Goal: Share content: Share content

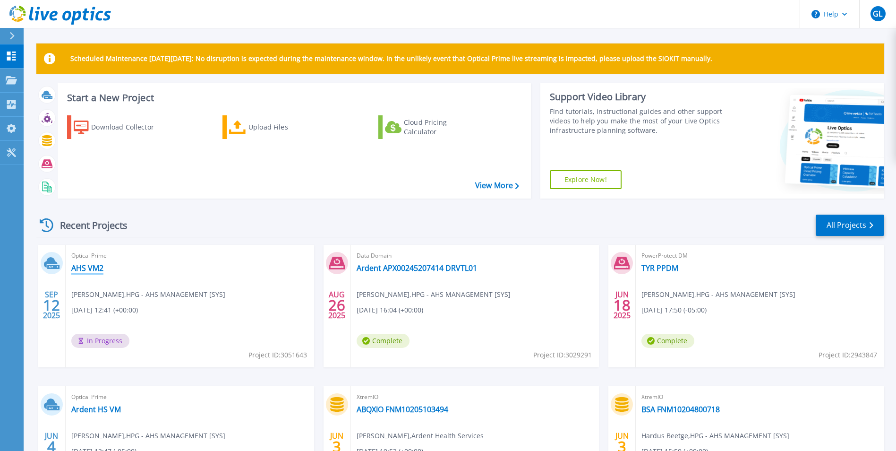
click at [85, 267] on link "AHS VM2" at bounding box center [87, 267] width 32 height 9
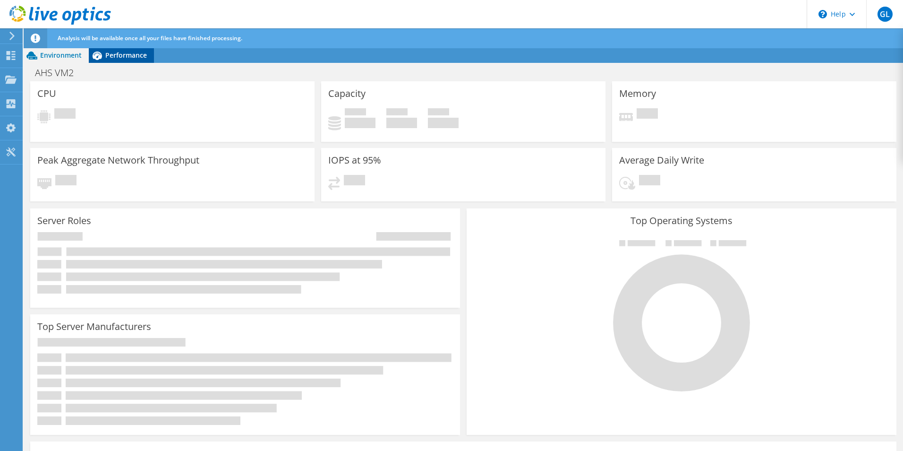
click at [110, 57] on span "Performance" at bounding box center [126, 55] width 42 height 9
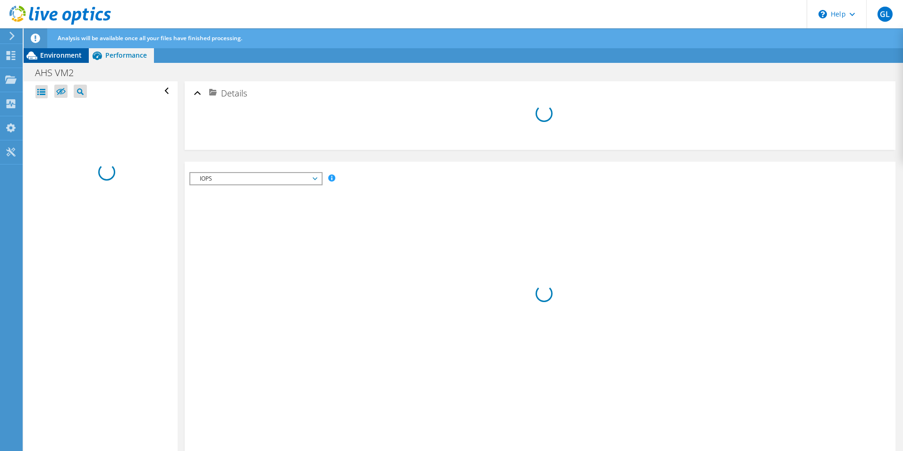
click at [49, 54] on span "Environment" at bounding box center [61, 55] width 42 height 9
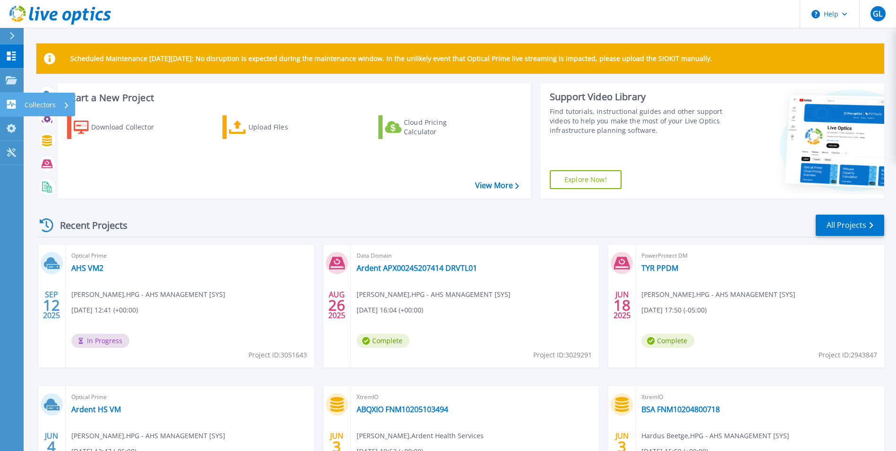
click at [6, 103] on icon at bounding box center [11, 104] width 11 height 9
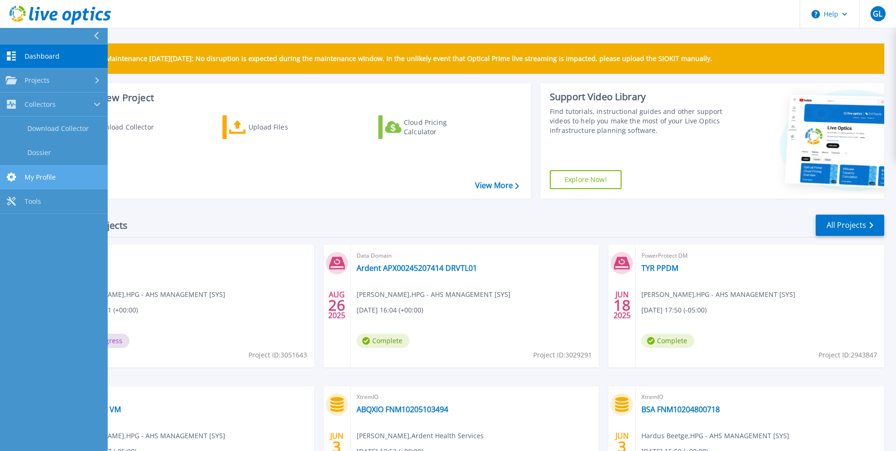
click at [34, 181] on link "My Profile My Profile" at bounding box center [54, 177] width 108 height 24
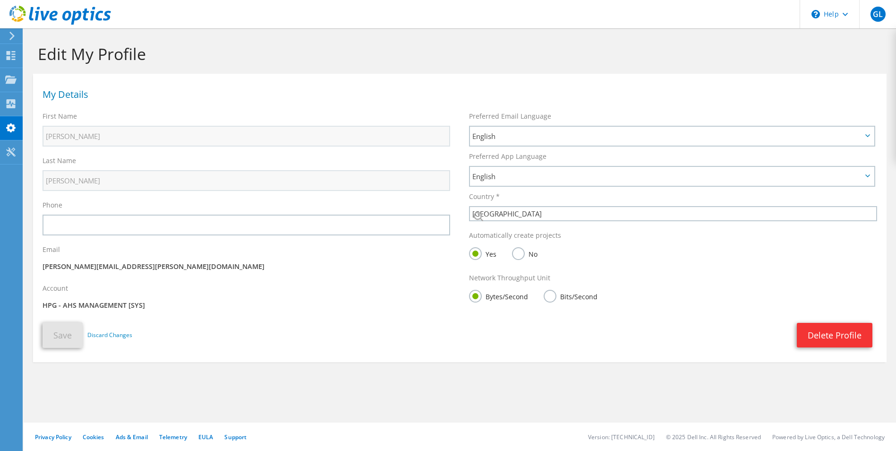
select select "224"
click at [12, 33] on icon at bounding box center [12, 36] width 7 height 9
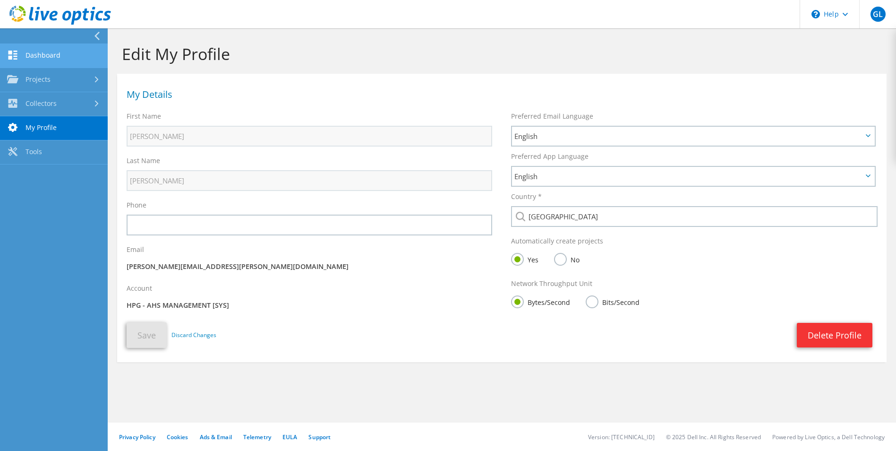
click at [36, 54] on link "Dashboard" at bounding box center [54, 56] width 108 height 24
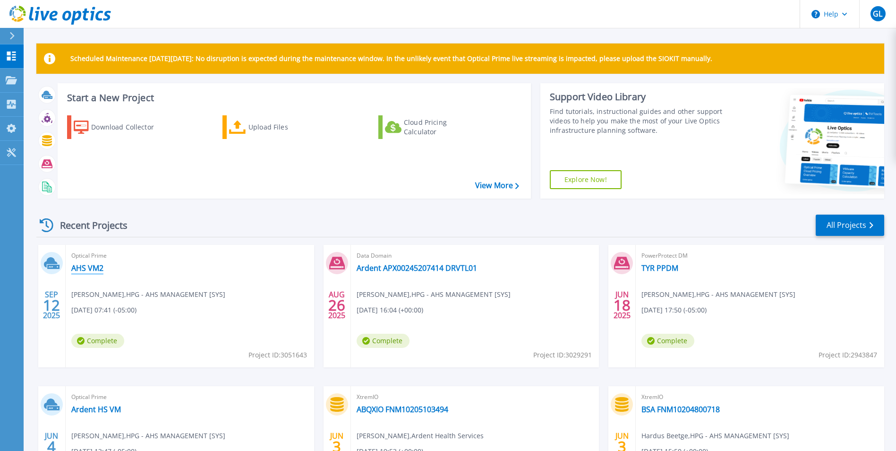
click at [90, 268] on link "AHS VM2" at bounding box center [87, 267] width 32 height 9
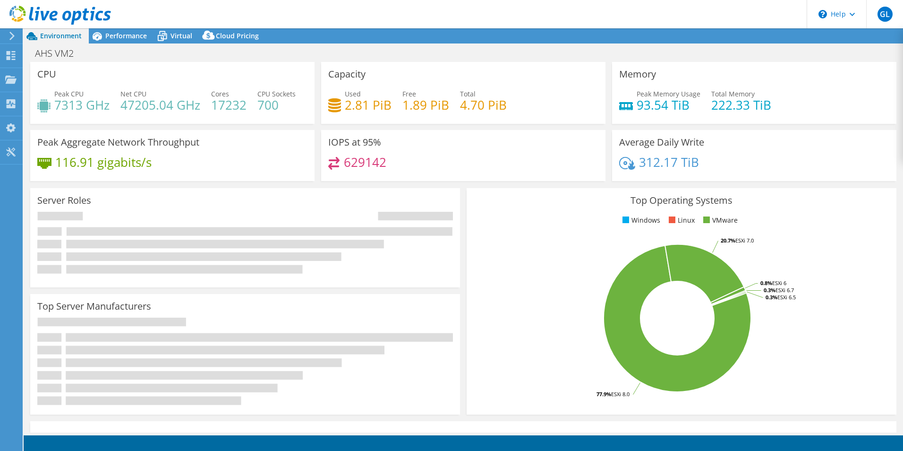
select select "USD"
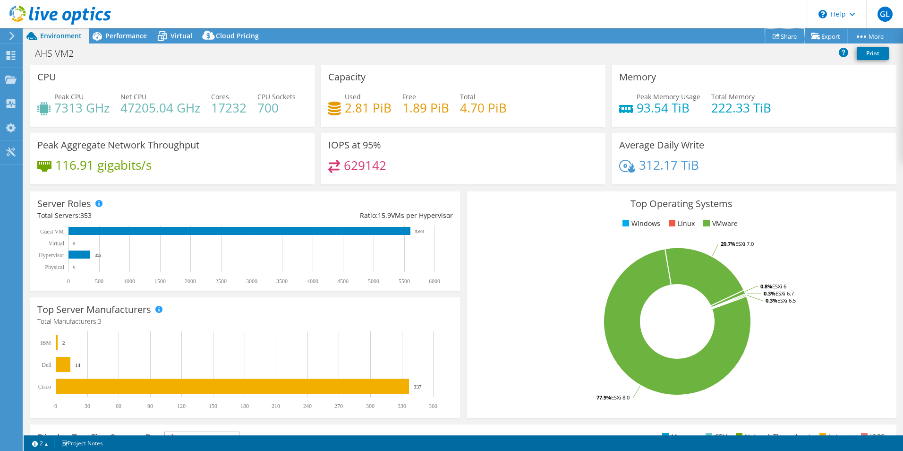
click at [780, 35] on link "Share" at bounding box center [784, 36] width 39 height 15
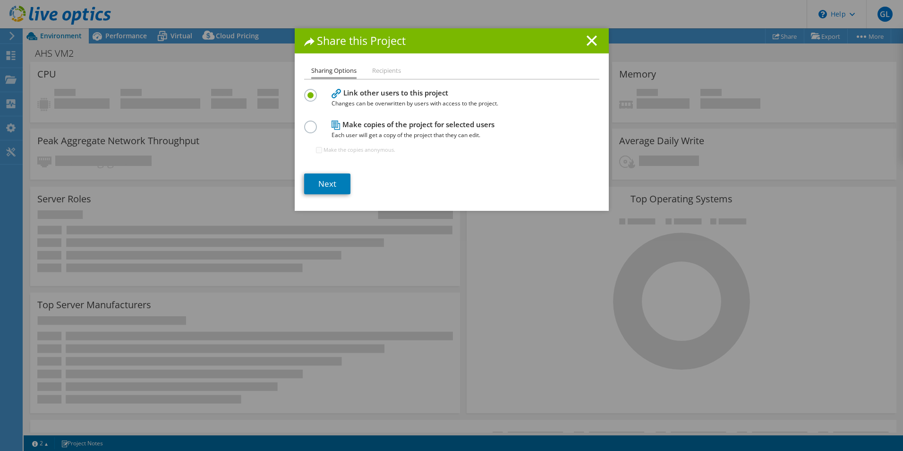
click at [304, 123] on label at bounding box center [312, 121] width 17 height 2
click at [0, 0] on input "radio" at bounding box center [0, 0] width 0 height 0
click at [331, 181] on link "Next" at bounding box center [327, 183] width 46 height 21
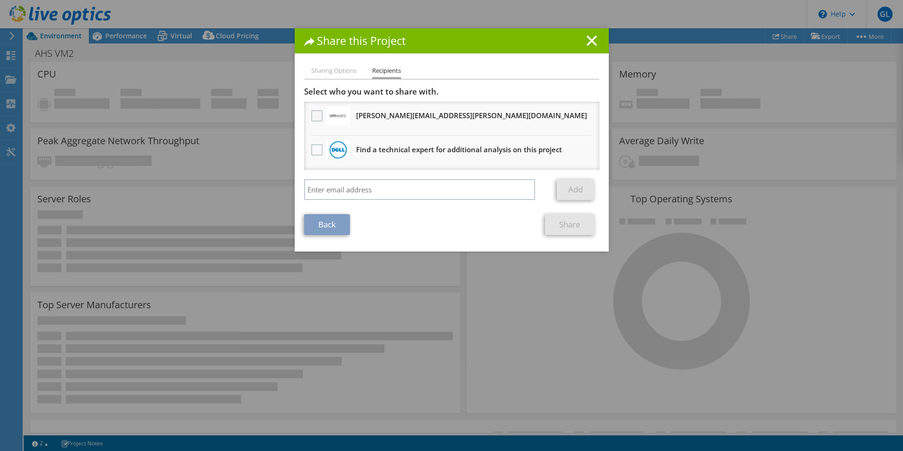
click at [311, 117] on label at bounding box center [318, 115] width 14 height 11
click at [0, 0] on input "checkbox" at bounding box center [0, 0] width 0 height 0
click at [567, 224] on link "Share" at bounding box center [570, 224] width 50 height 21
click at [588, 38] on icon at bounding box center [592, 40] width 10 height 10
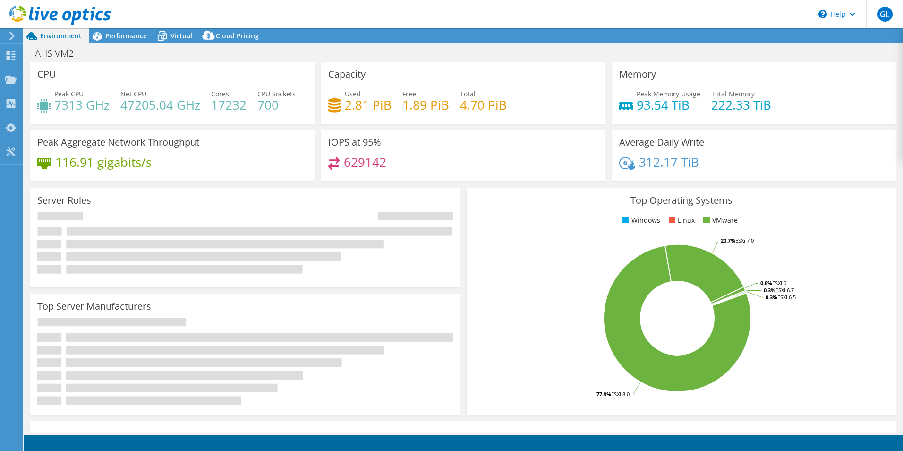
select select "USD"
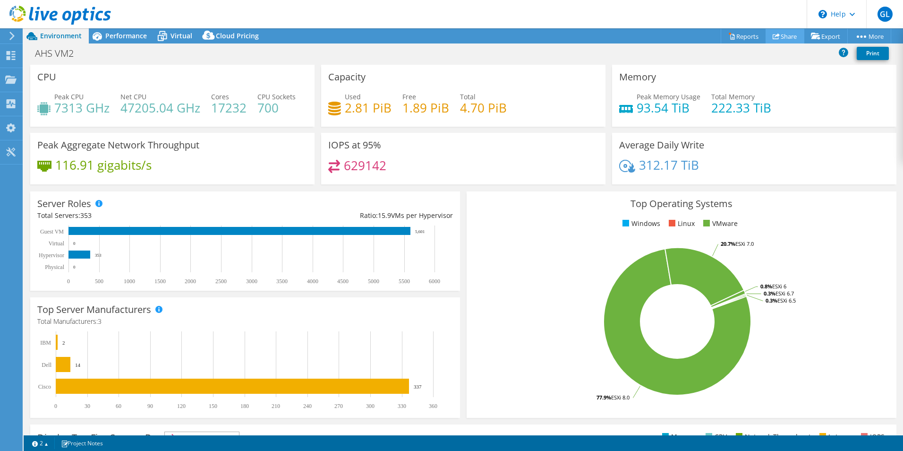
click at [779, 38] on link "Share" at bounding box center [784, 36] width 39 height 15
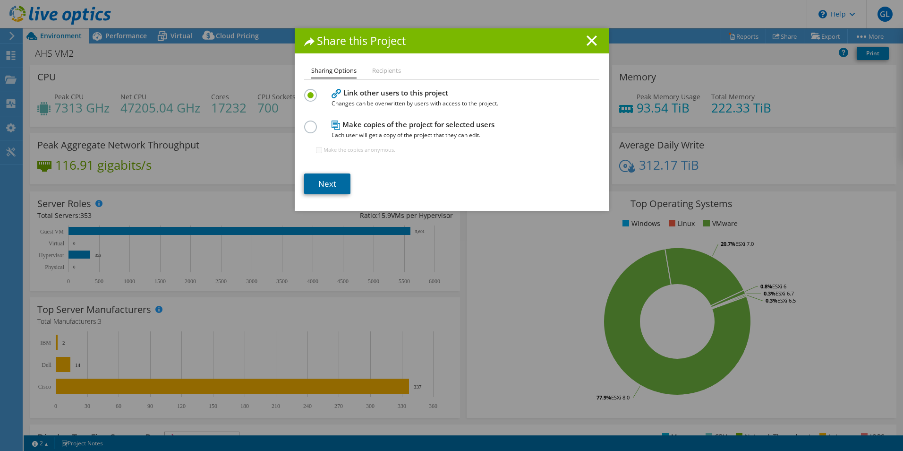
click at [332, 188] on link "Next" at bounding box center [327, 183] width 46 height 21
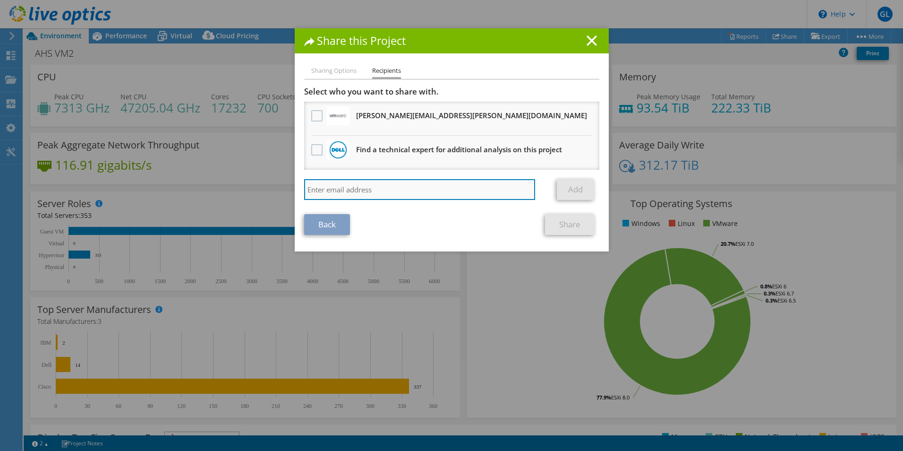
click at [326, 194] on input "search" at bounding box center [419, 189] width 231 height 21
type input "e"
click at [391, 192] on input "derek.nilson@" at bounding box center [419, 189] width 231 height 21
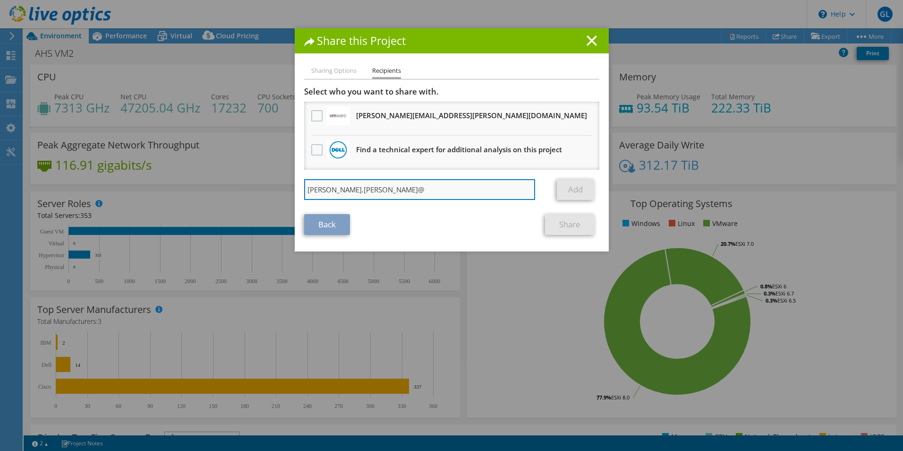
paste input "Derek.Nilson@uthet.com"
type input "Derek.Nilson@uthet.com"
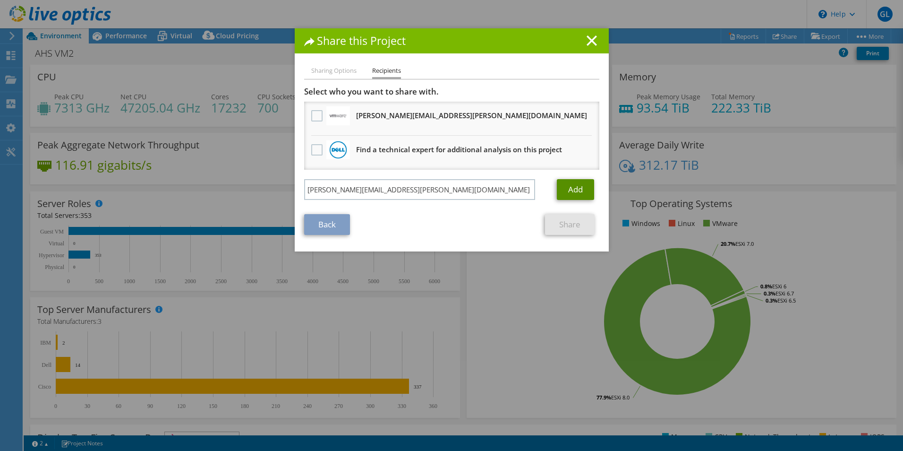
click at [570, 189] on link "Add" at bounding box center [575, 189] width 37 height 21
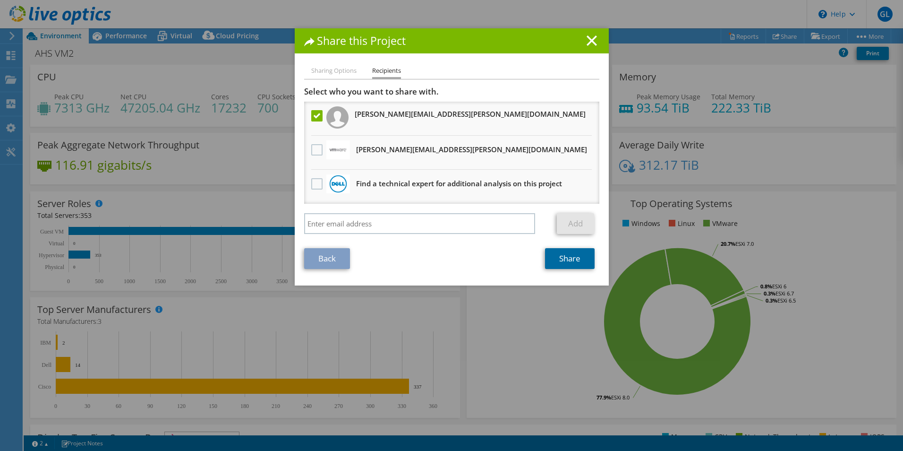
click at [570, 264] on link "Share" at bounding box center [570, 258] width 50 height 21
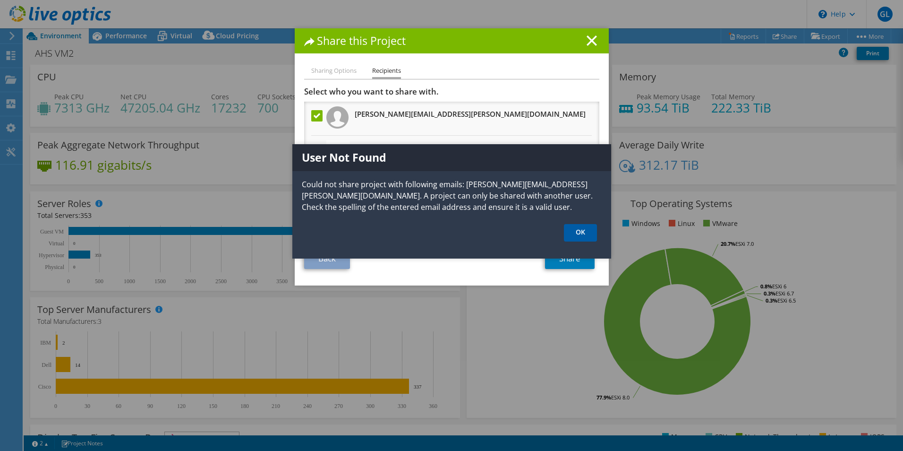
click at [579, 235] on link "OK" at bounding box center [580, 232] width 33 height 17
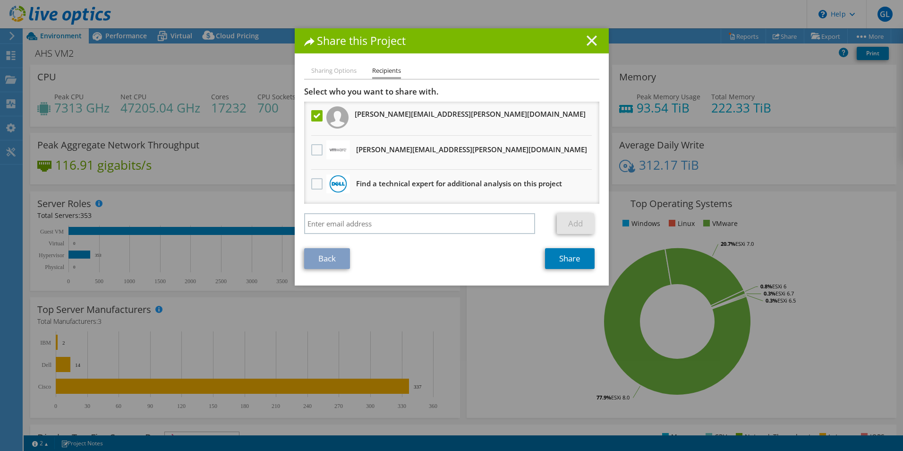
click at [587, 42] on icon at bounding box center [592, 40] width 10 height 10
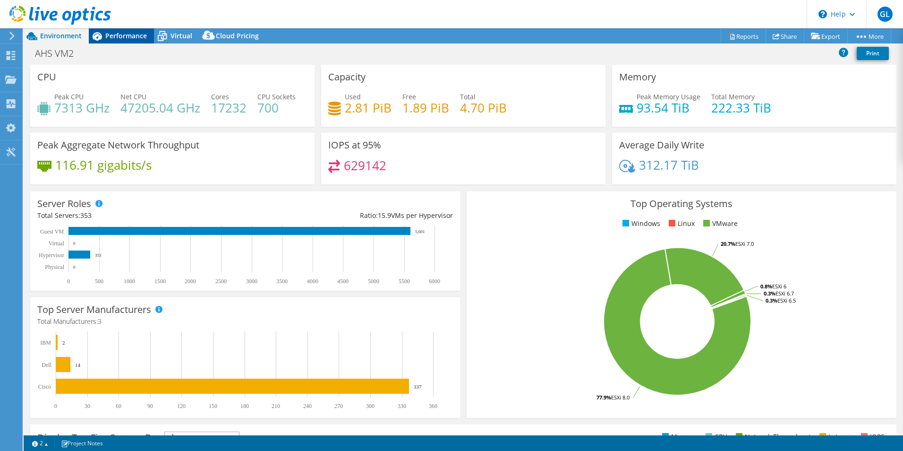
click at [113, 37] on span "Performance" at bounding box center [126, 35] width 42 height 9
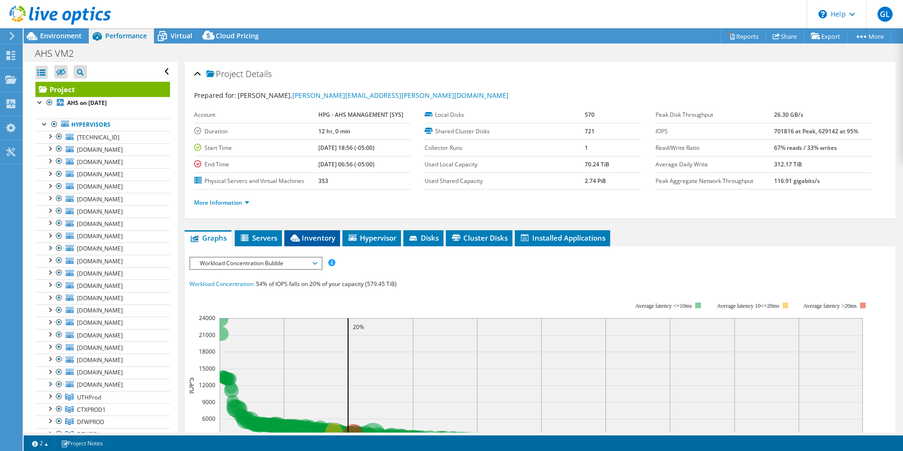
click at [311, 235] on span "Inventory" at bounding box center [312, 237] width 46 height 9
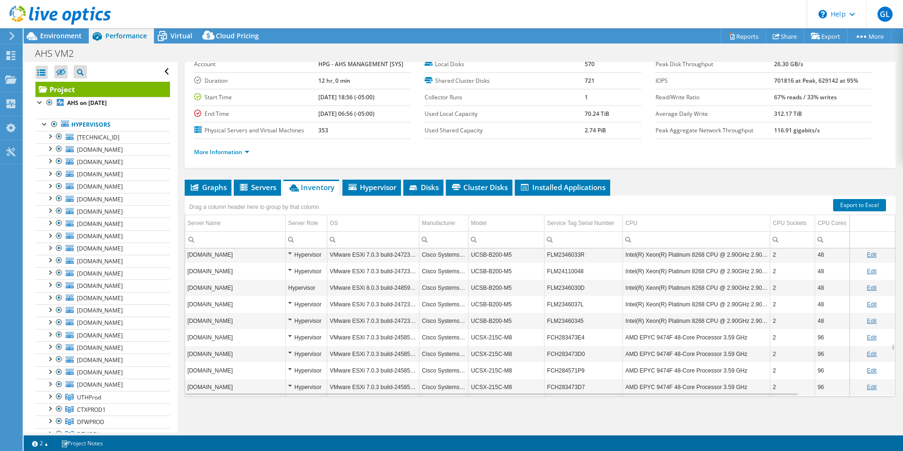
scroll to position [4137, 0]
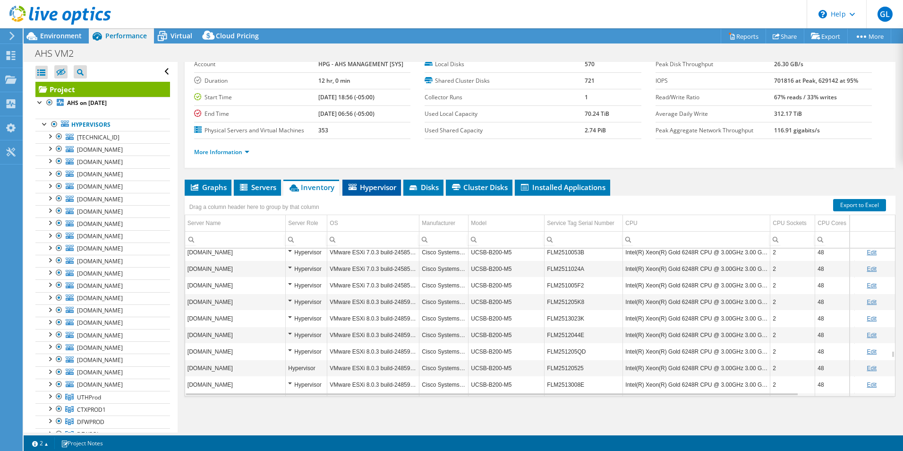
click at [369, 187] on span "Hypervisor" at bounding box center [371, 186] width 49 height 9
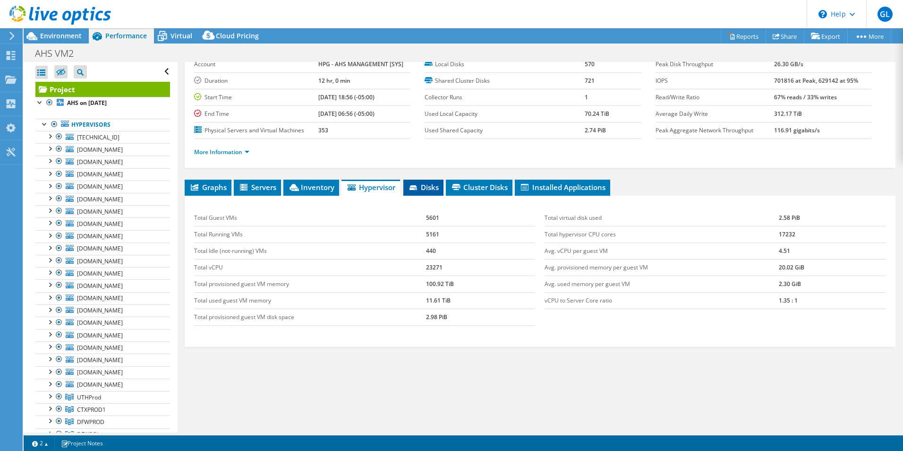
click at [431, 194] on li "Disks" at bounding box center [423, 187] width 40 height 16
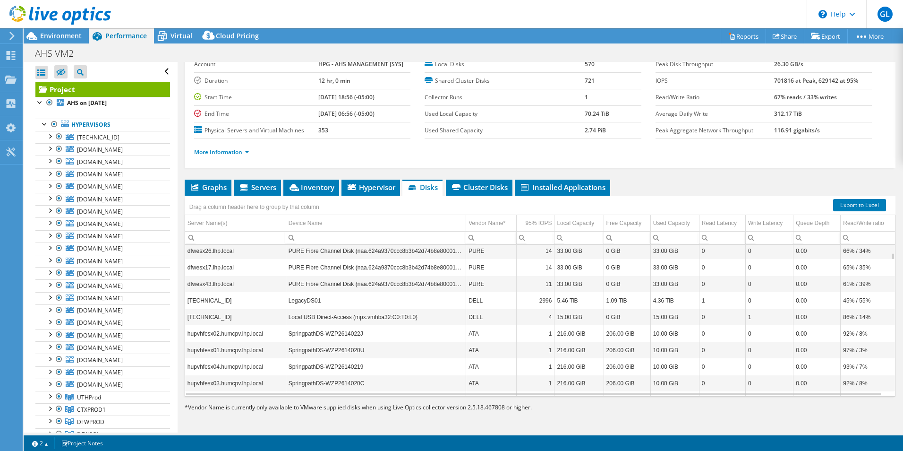
scroll to position [0, 0]
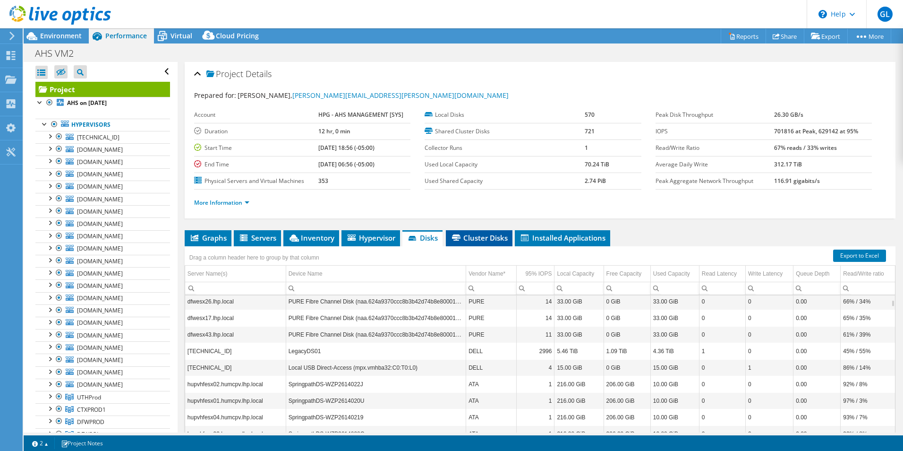
click at [486, 241] on span "Cluster Disks" at bounding box center [479, 237] width 57 height 9
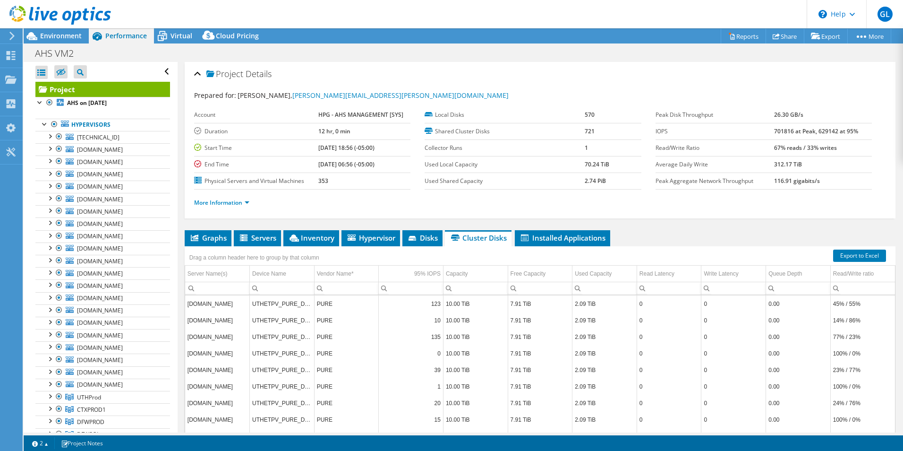
scroll to position [47, 0]
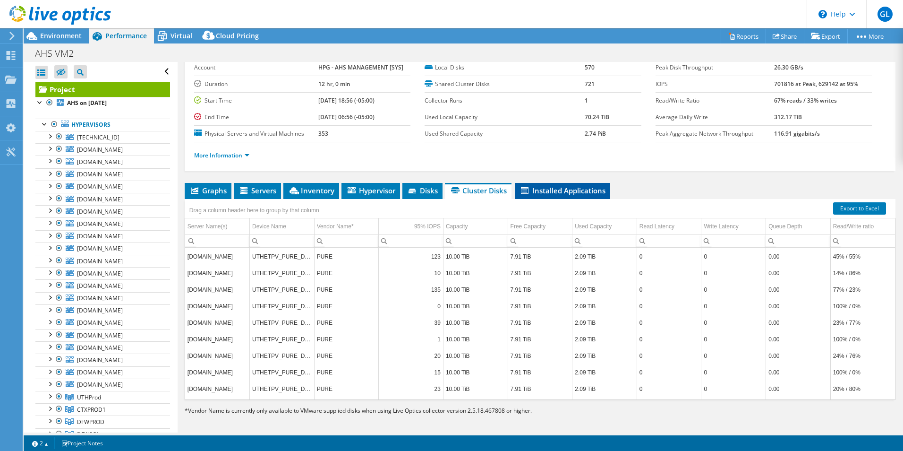
click at [563, 190] on span "Installed Applications" at bounding box center [562, 190] width 86 height 9
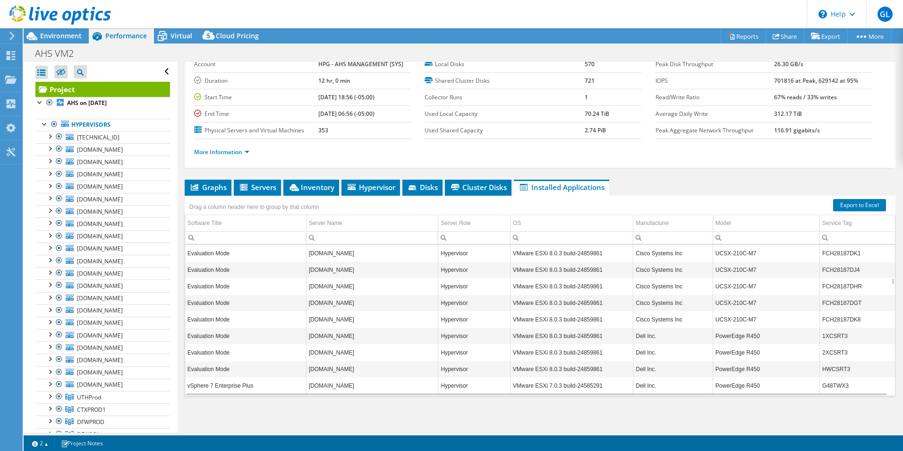
scroll to position [1303, 0]
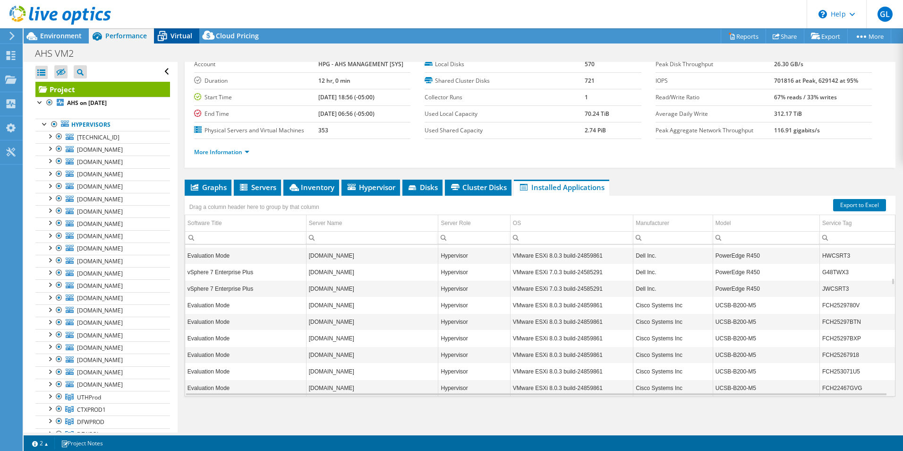
click at [173, 37] on span "Virtual" at bounding box center [181, 35] width 22 height 9
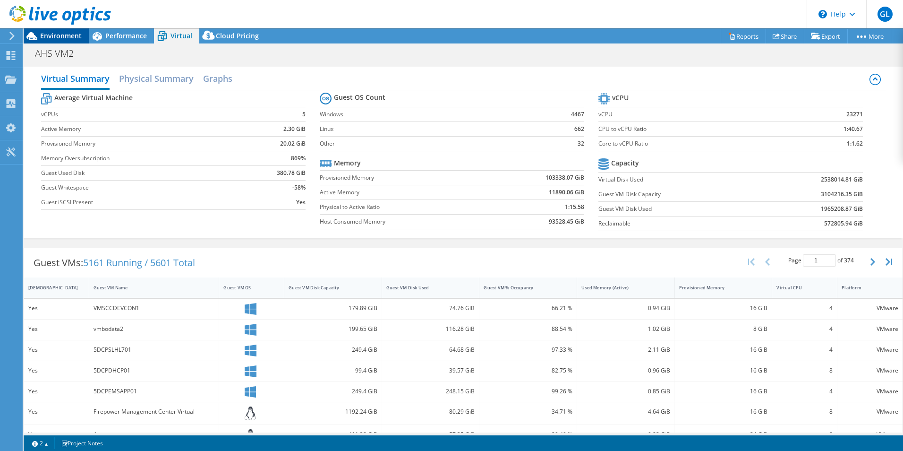
click at [42, 36] on span "Environment" at bounding box center [61, 35] width 42 height 9
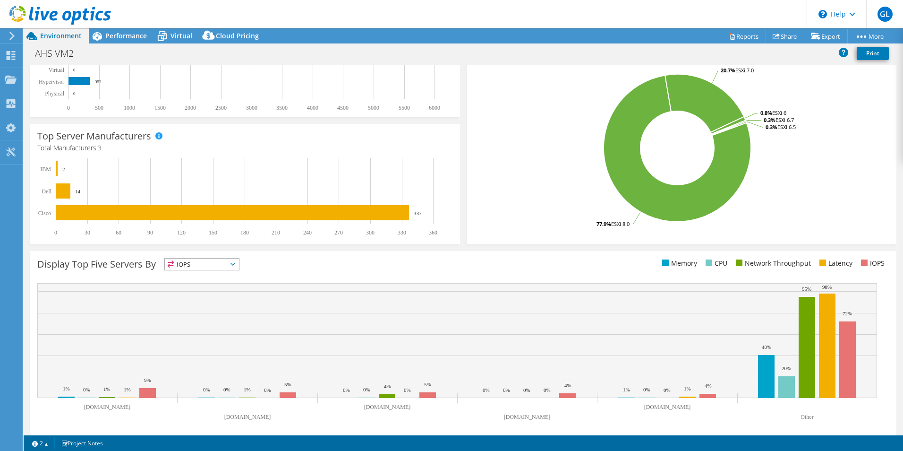
scroll to position [180, 0]
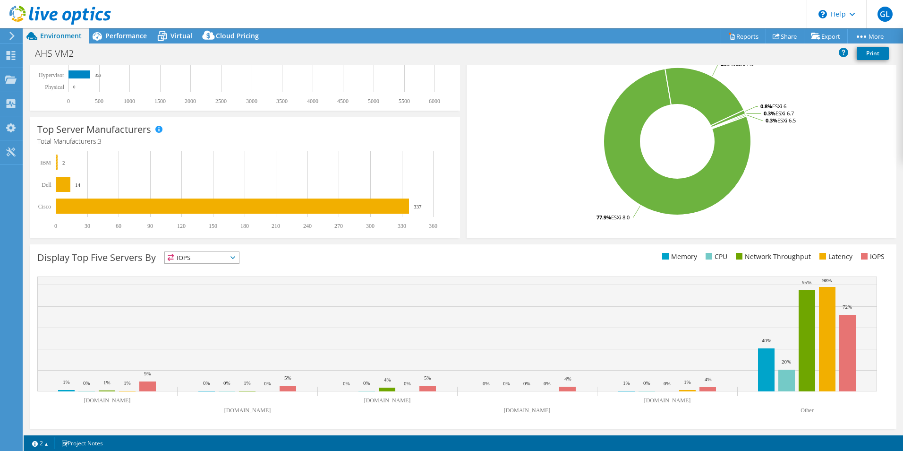
click at [57, 161] on rect at bounding box center [57, 161] width 2 height 15
click at [233, 255] on span "IOPS" at bounding box center [202, 257] width 74 height 11
click at [196, 318] on li "Latency" at bounding box center [202, 322] width 74 height 13
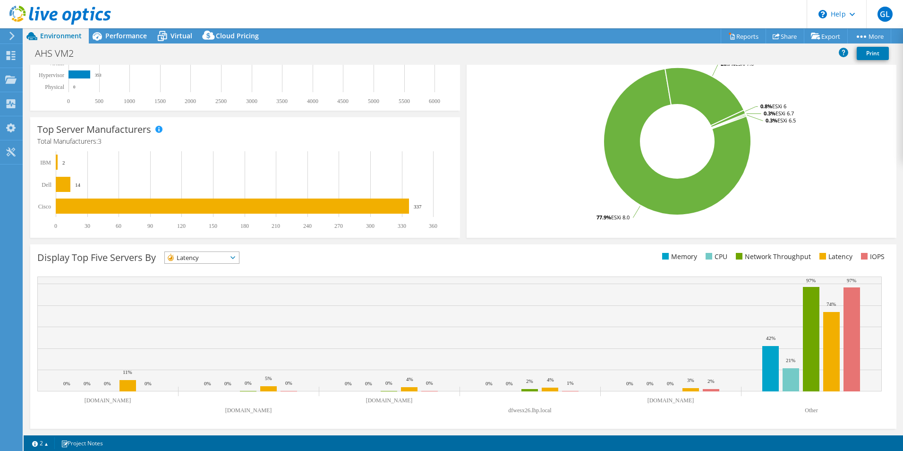
click at [239, 258] on span "Latency" at bounding box center [202, 257] width 74 height 11
click at [230, 307] on li "Network Throughput" at bounding box center [202, 309] width 74 height 13
click at [253, 260] on span "Network Throughput" at bounding box center [212, 257] width 95 height 11
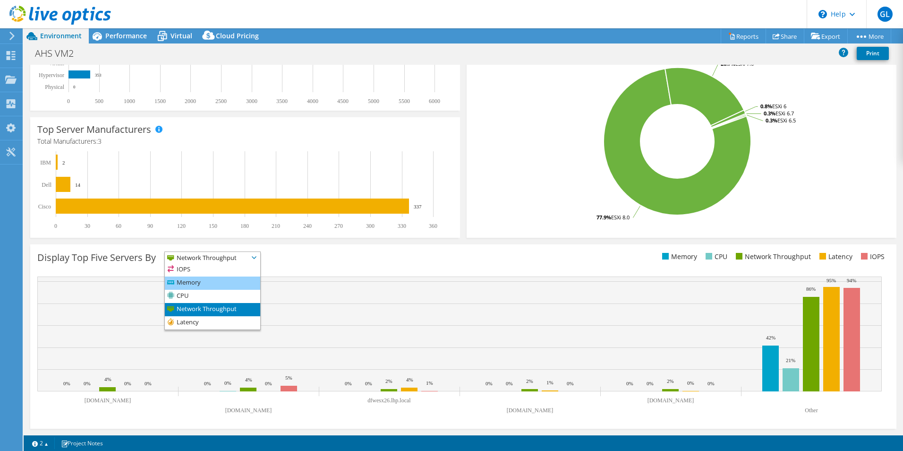
click at [230, 284] on li "Memory" at bounding box center [212, 282] width 95 height 13
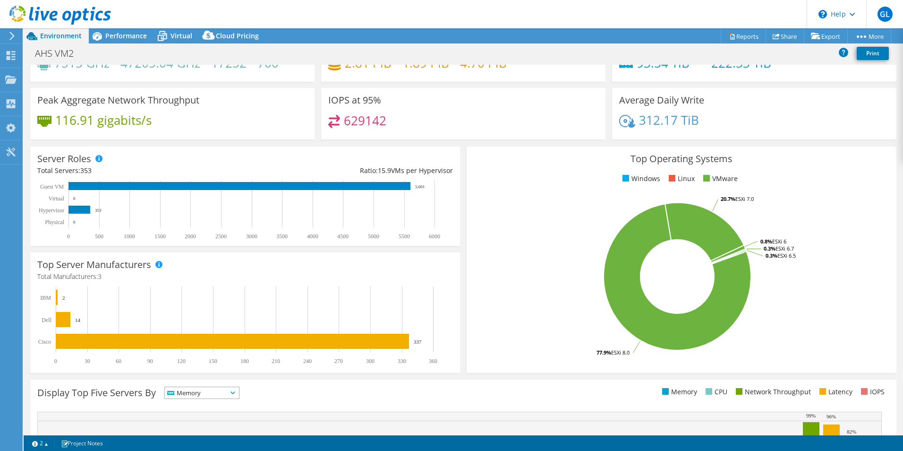
scroll to position [0, 0]
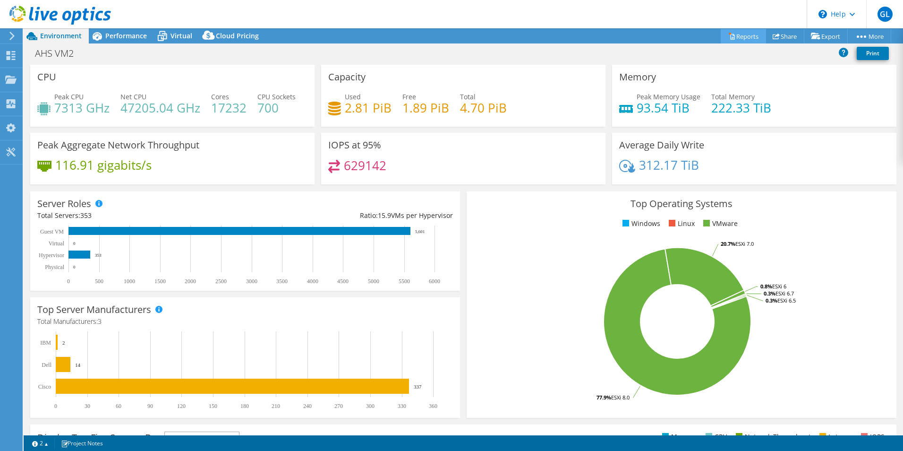
click at [744, 32] on link "Reports" at bounding box center [743, 36] width 45 height 15
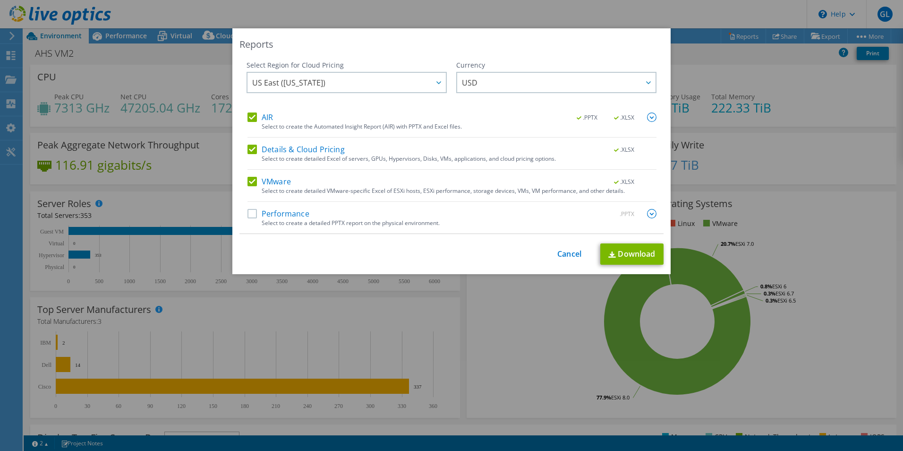
click at [249, 147] on label "Details & Cloud Pricing" at bounding box center [295, 149] width 97 height 9
click at [0, 0] on input "Details & Cloud Pricing" at bounding box center [0, 0] width 0 height 0
click at [558, 254] on link "Cancel" at bounding box center [569, 253] width 24 height 9
